Goal: Task Accomplishment & Management: Manage account settings

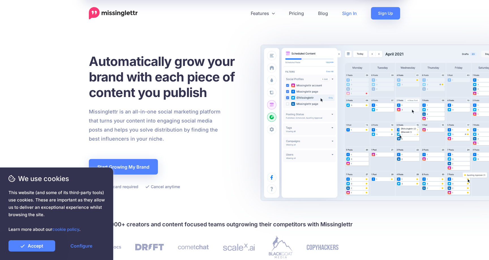
click at [347, 12] on link "Sign In" at bounding box center [349, 13] width 29 height 12
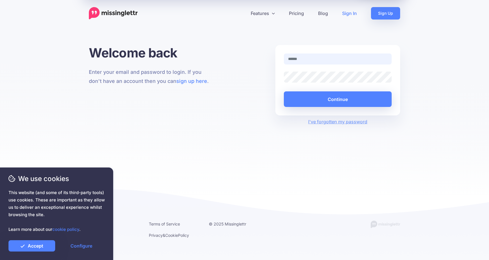
type input "**********"
click at [43, 245] on link "Accept" at bounding box center [31, 245] width 47 height 11
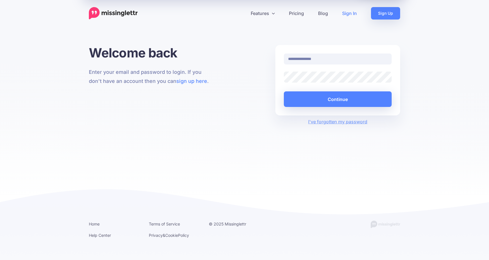
click at [361, 109] on div "**********" at bounding box center [337, 80] width 125 height 70
click at [354, 105] on button "Continue" at bounding box center [338, 99] width 108 height 16
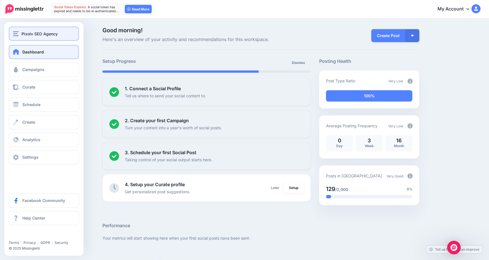
click at [31, 33] on span "Pixolv SEO Agency" at bounding box center [39, 34] width 36 height 7
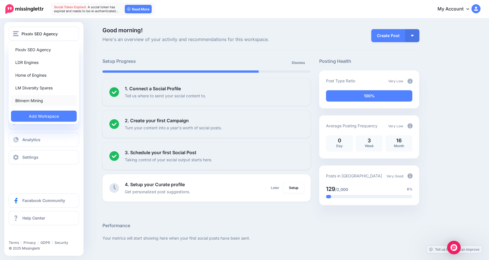
click at [41, 102] on link "Bitmern Mining" at bounding box center [44, 100] width 66 height 11
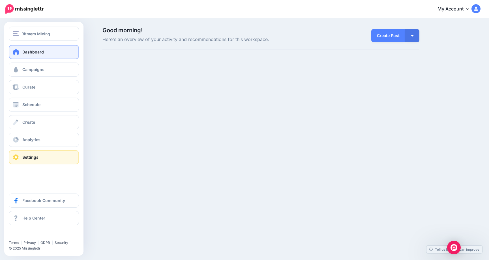
click at [36, 152] on link "Settings" at bounding box center [44, 157] width 70 height 14
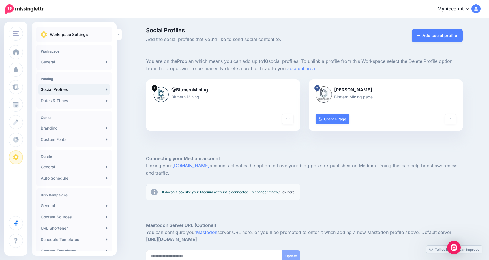
scroll to position [51, 0]
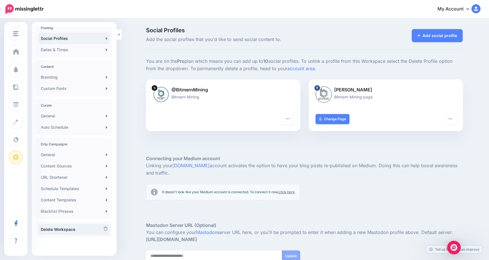
click at [59, 232] on link "Delete Workspace" at bounding box center [73, 229] width 71 height 11
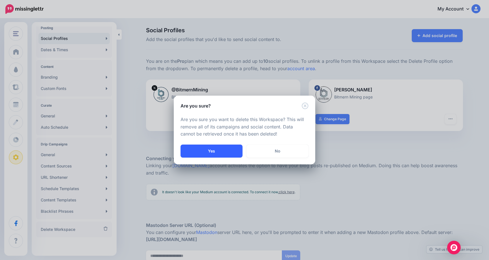
click at [225, 153] on button "Yes" at bounding box center [211, 151] width 62 height 13
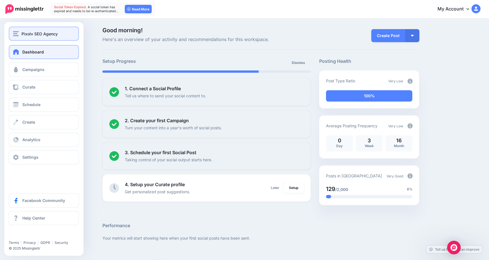
click at [18, 31] on img "button" at bounding box center [16, 33] width 6 height 5
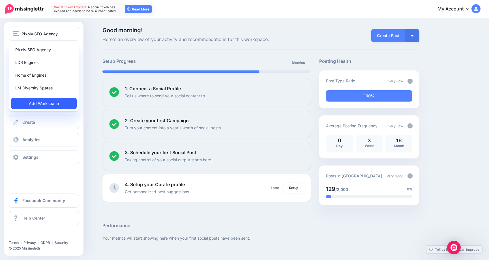
click at [36, 104] on link "Add Workspace" at bounding box center [44, 103] width 66 height 11
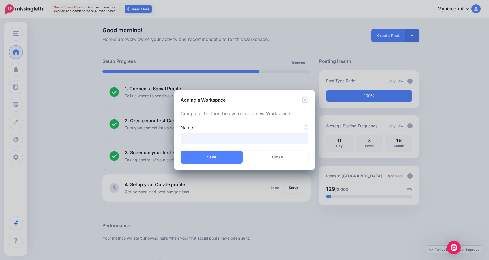
click at [212, 139] on input "Name" at bounding box center [244, 138] width 128 height 11
type input "**********"
click at [205, 158] on button "Save" at bounding box center [211, 156] width 62 height 13
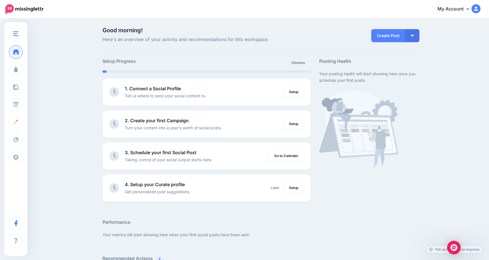
click at [249, 106] on ul "1. Connect a Social Profile Tell us where to send your social content to. Setup…" at bounding box center [206, 139] width 208 height 123
